Goal: Information Seeking & Learning: Learn about a topic

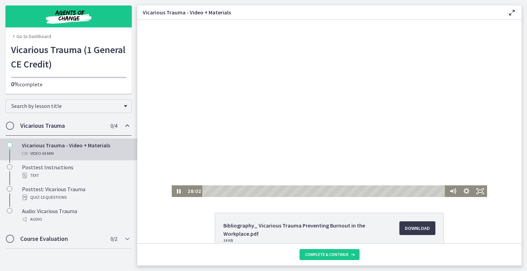
click at [338, 142] on div at bounding box center [329, 108] width 315 height 177
